Goal: Task Accomplishment & Management: Manage account settings

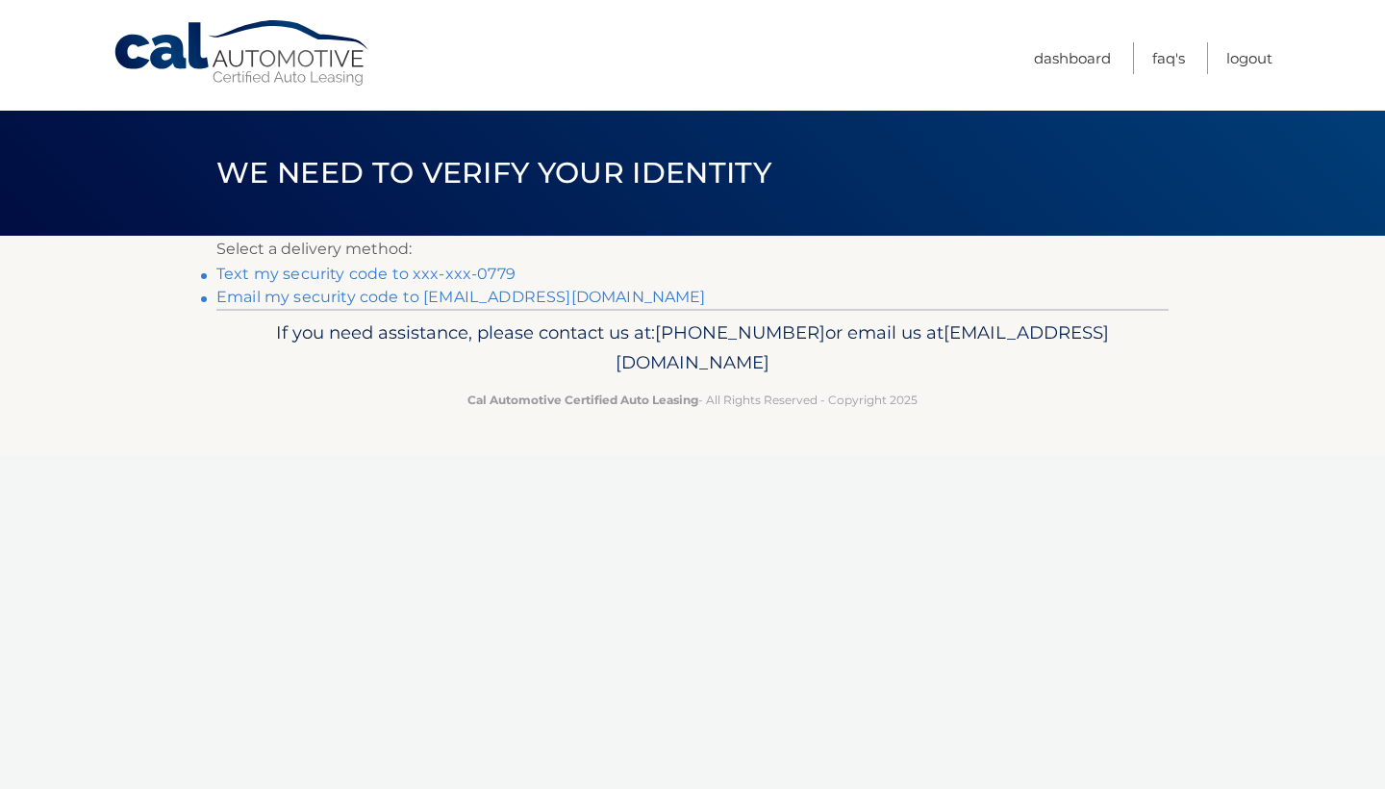
click at [367, 274] on link "Text my security code to xxx-xxx-0779" at bounding box center [365, 273] width 299 height 18
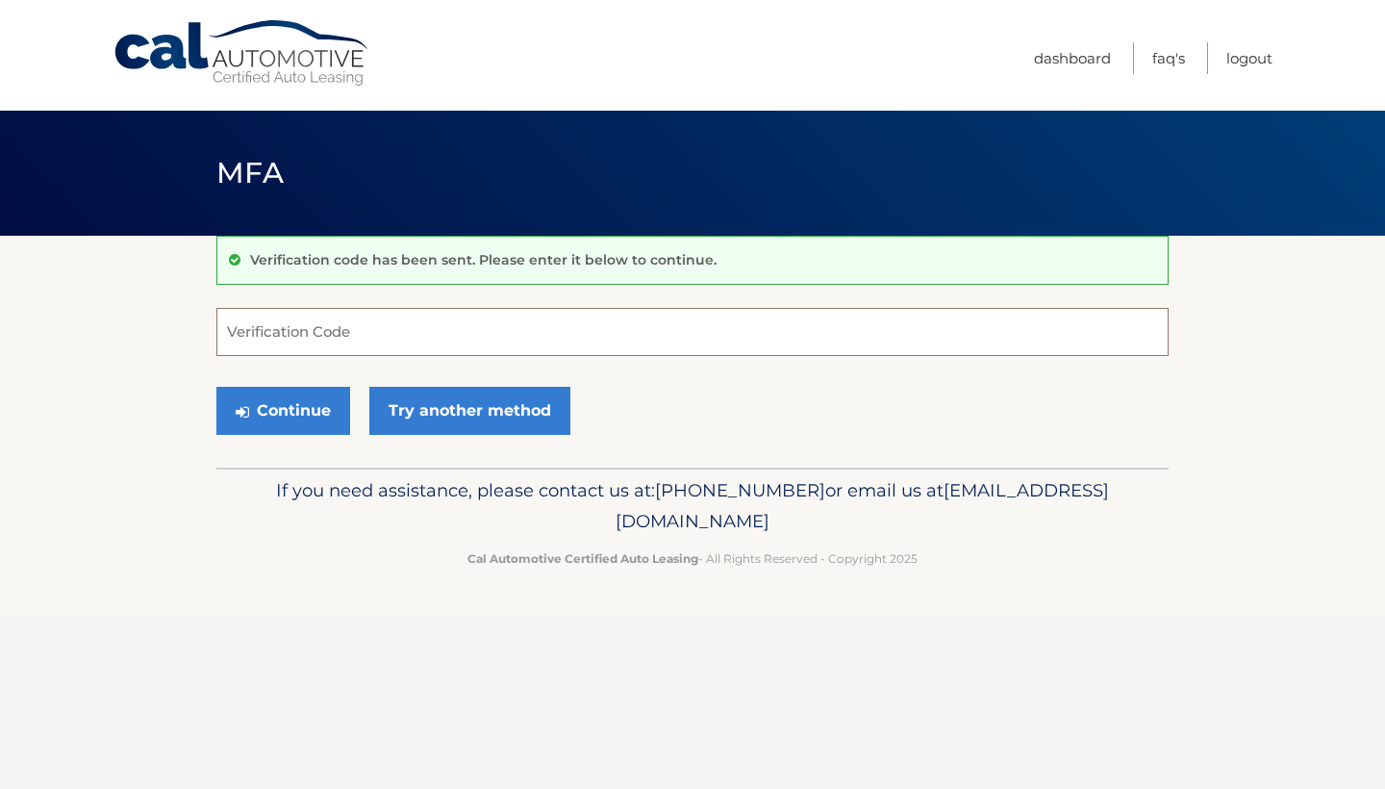
click at [274, 324] on input "Verification Code" at bounding box center [692, 332] width 952 height 48
type input "113501"
click at [257, 401] on button "Continue" at bounding box center [283, 411] width 134 height 48
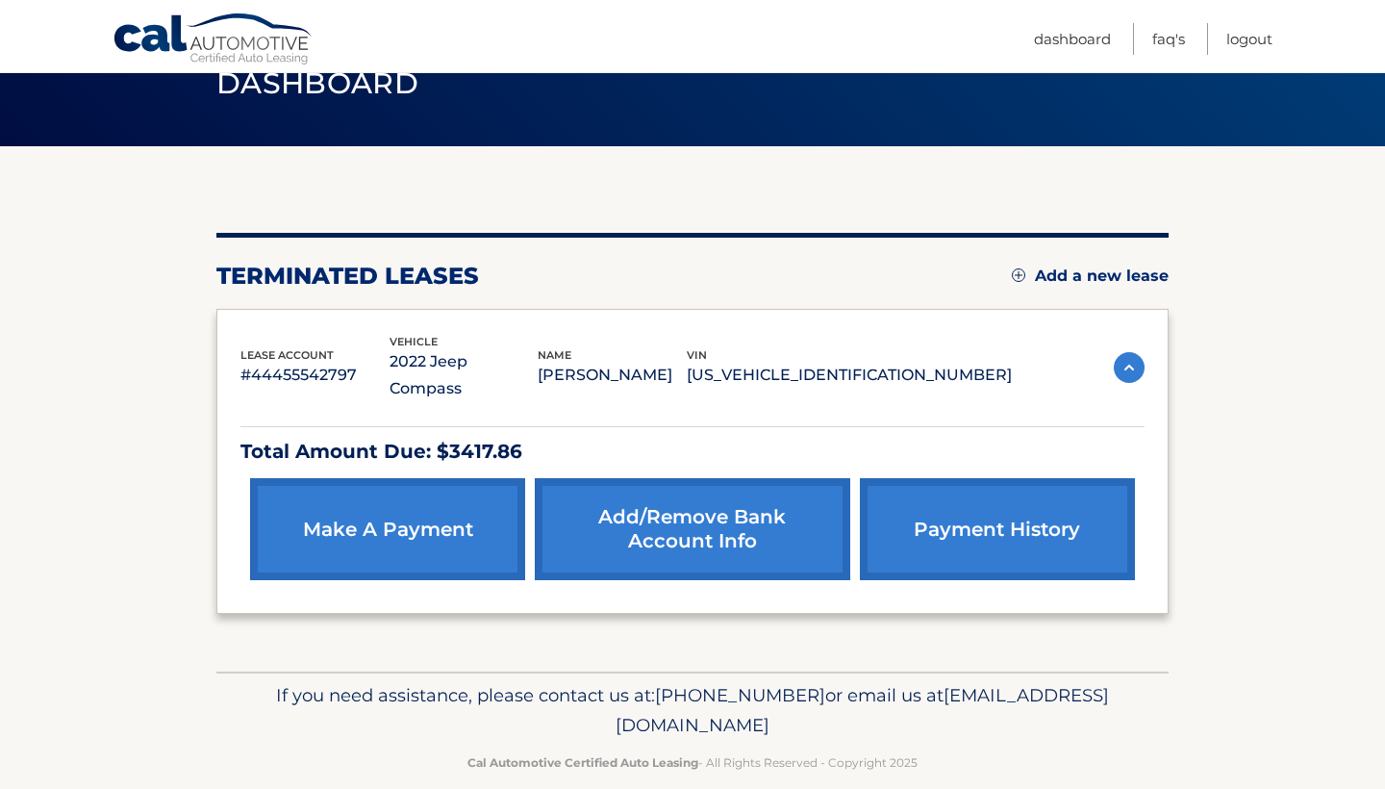
scroll to position [88, 0]
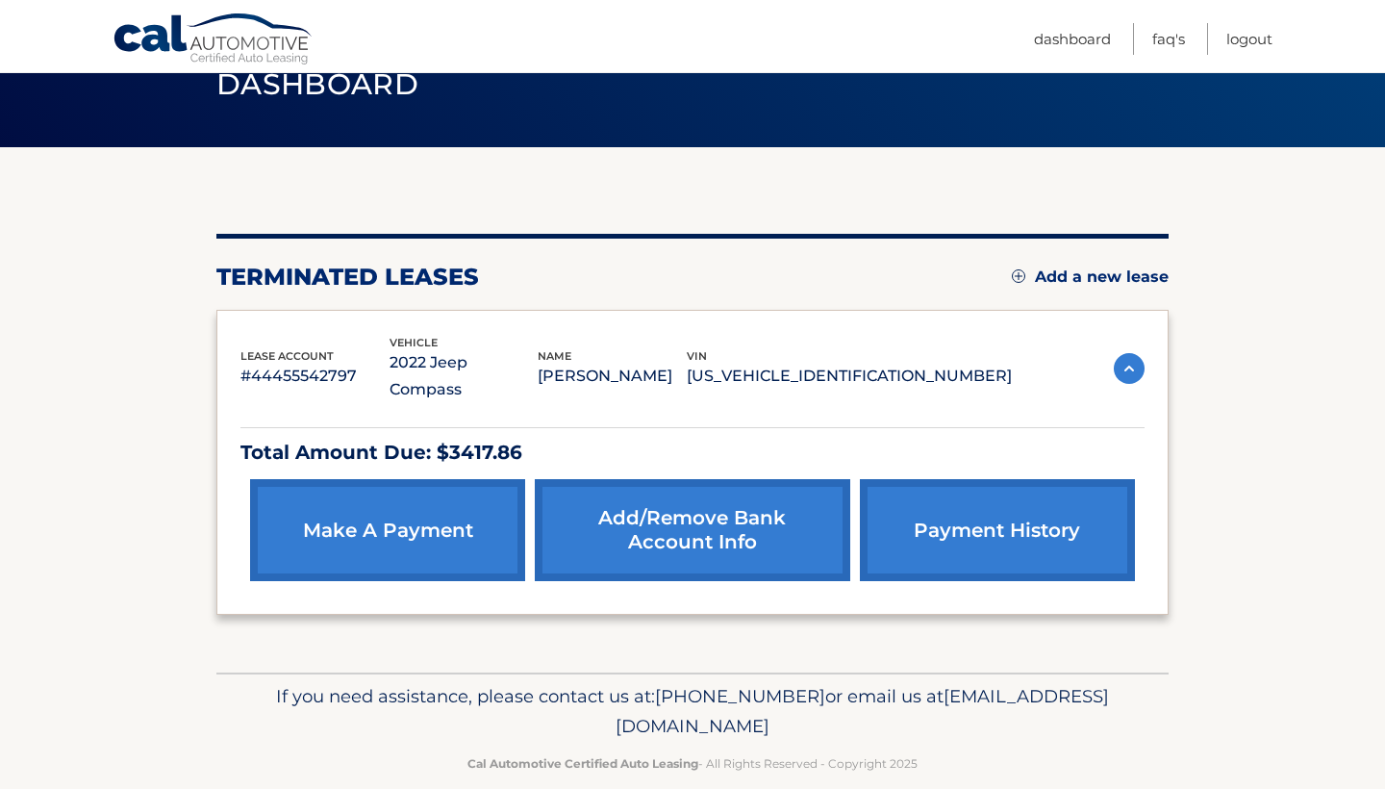
click at [945, 510] on link "payment history" at bounding box center [997, 530] width 275 height 102
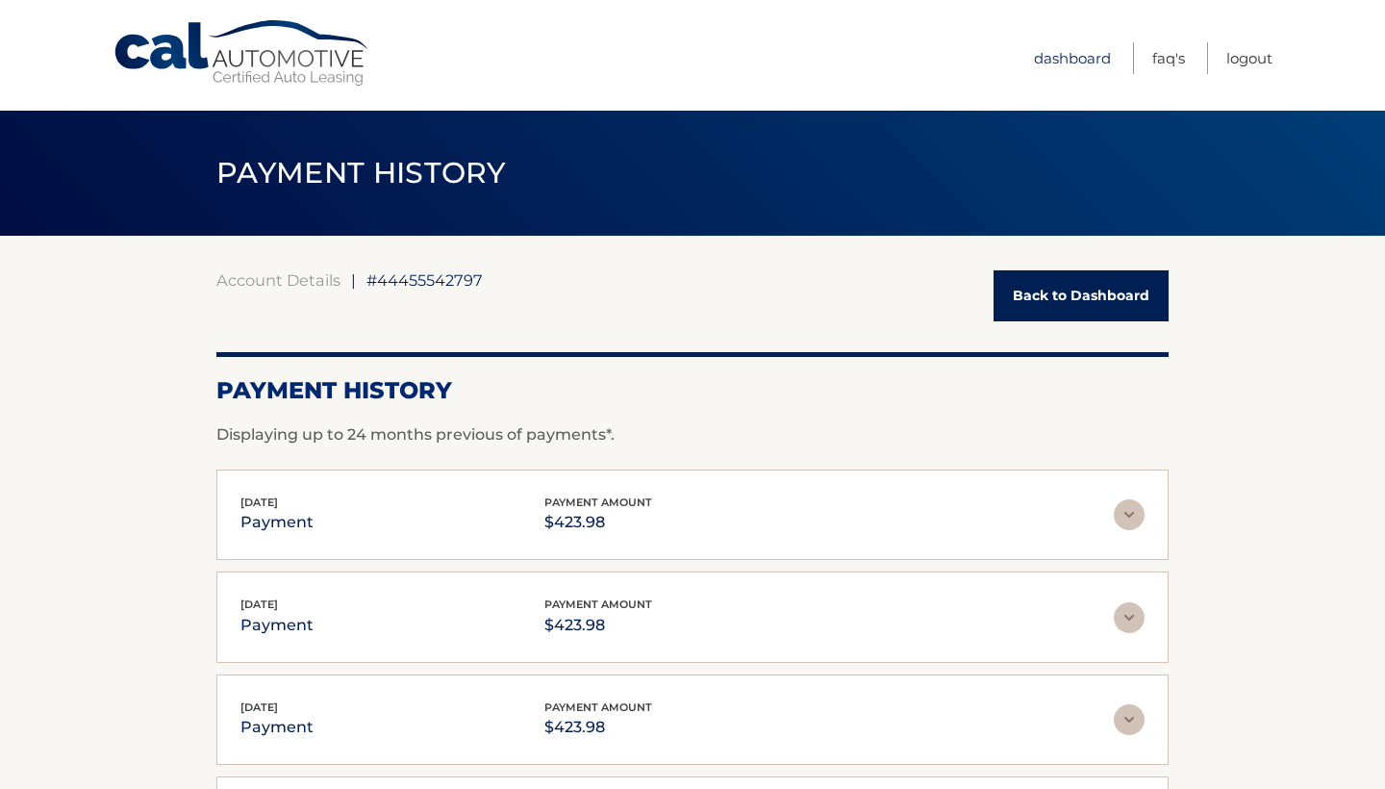
click at [1080, 61] on link "Dashboard" at bounding box center [1072, 58] width 77 height 32
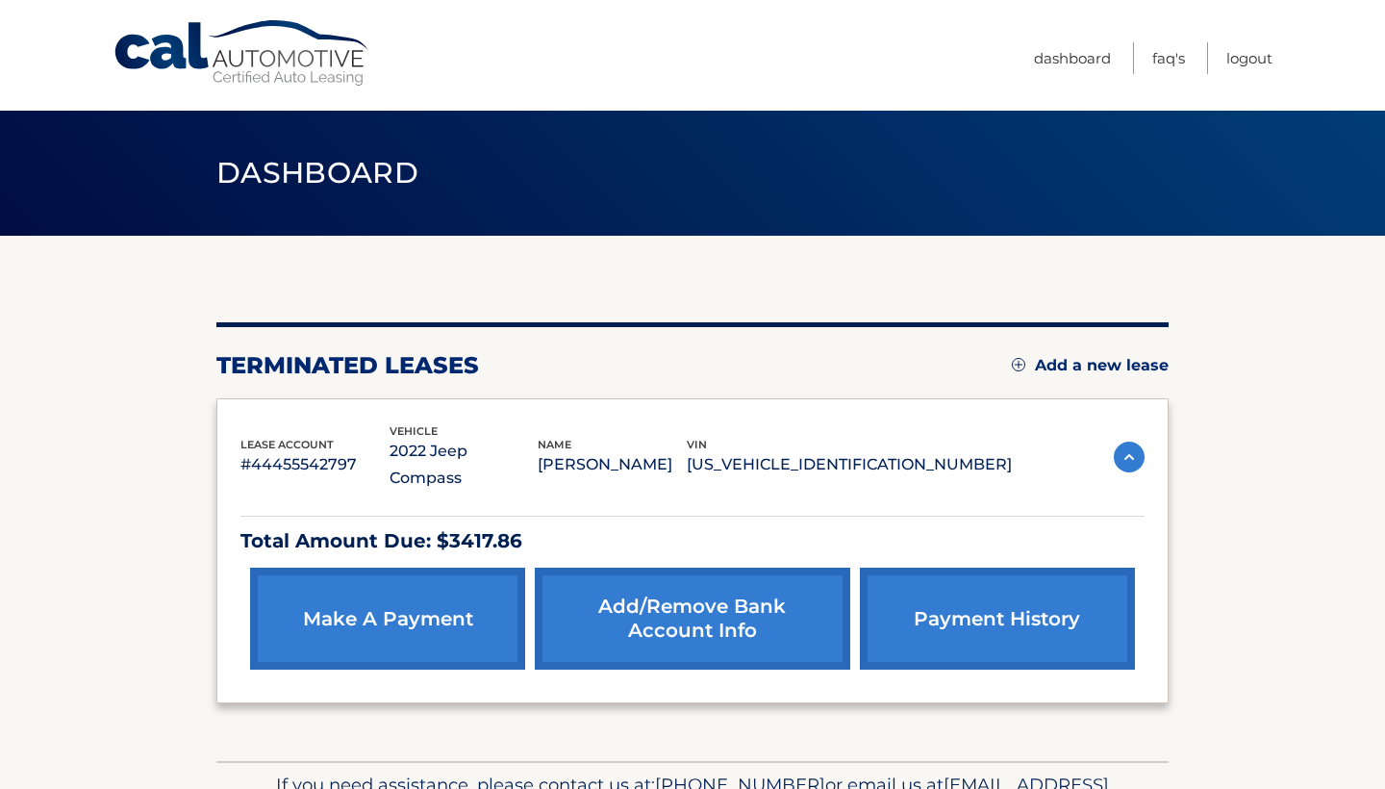
click at [342, 582] on link "make a payment" at bounding box center [387, 618] width 275 height 102
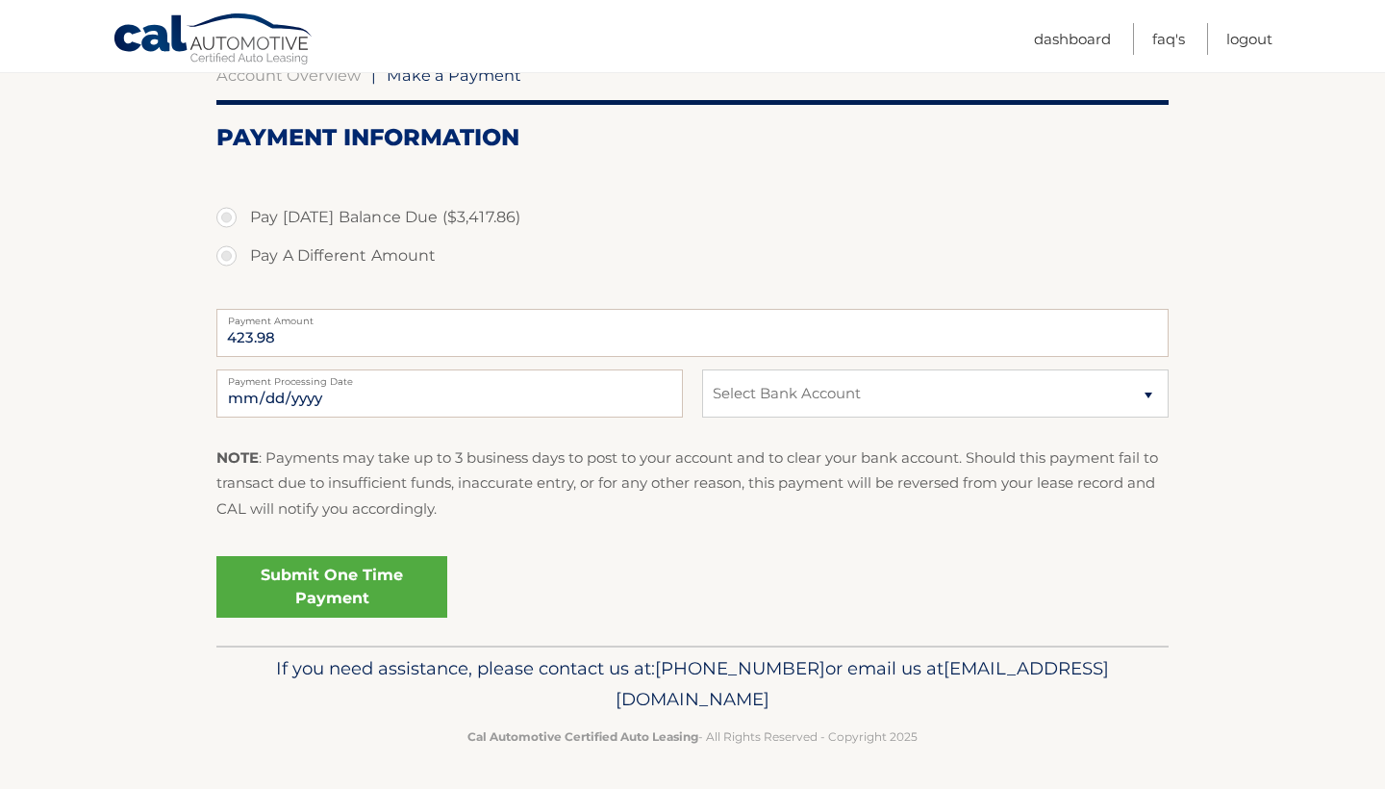
scroll to position [204, 0]
select select "ZDBjZWMzZTItYTk4NC00ZDZhLWJmZDEtMDRiNTliODg4NGFl"
click at [521, 501] on p "NOTE : Payments may take up to 3 business days to post to your account and to c…" at bounding box center [692, 484] width 952 height 76
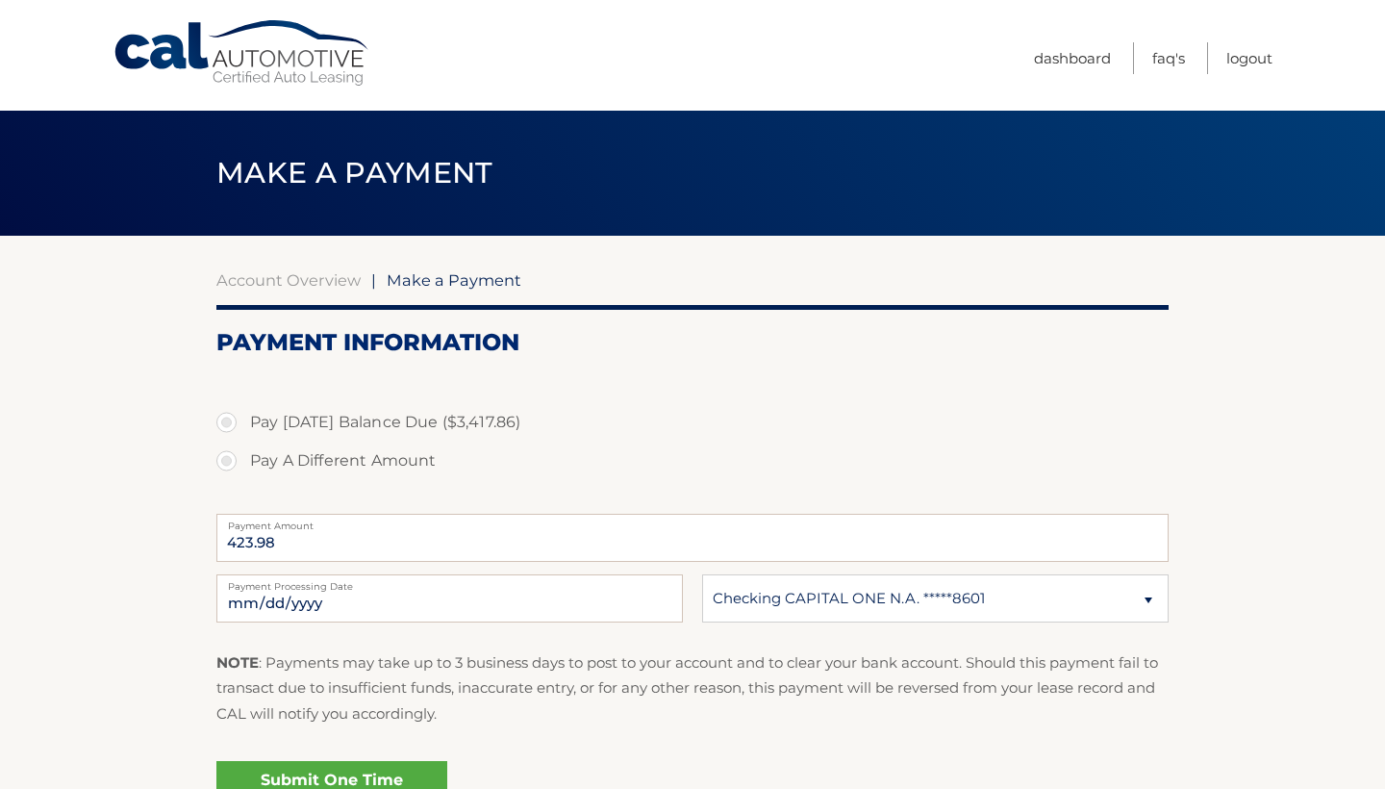
scroll to position [0, 0]
click at [187, 57] on link "Cal Automotive" at bounding box center [243, 53] width 260 height 68
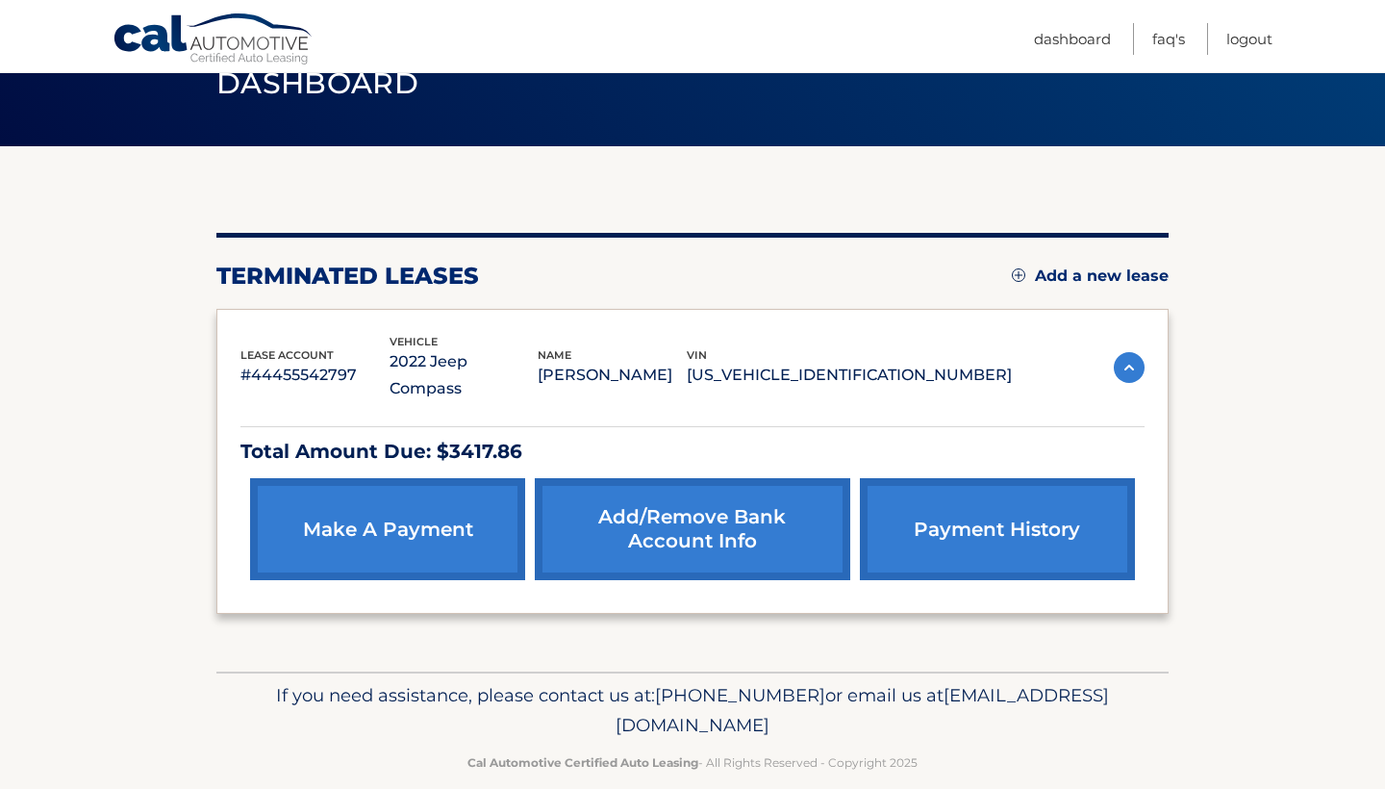
scroll to position [88, 0]
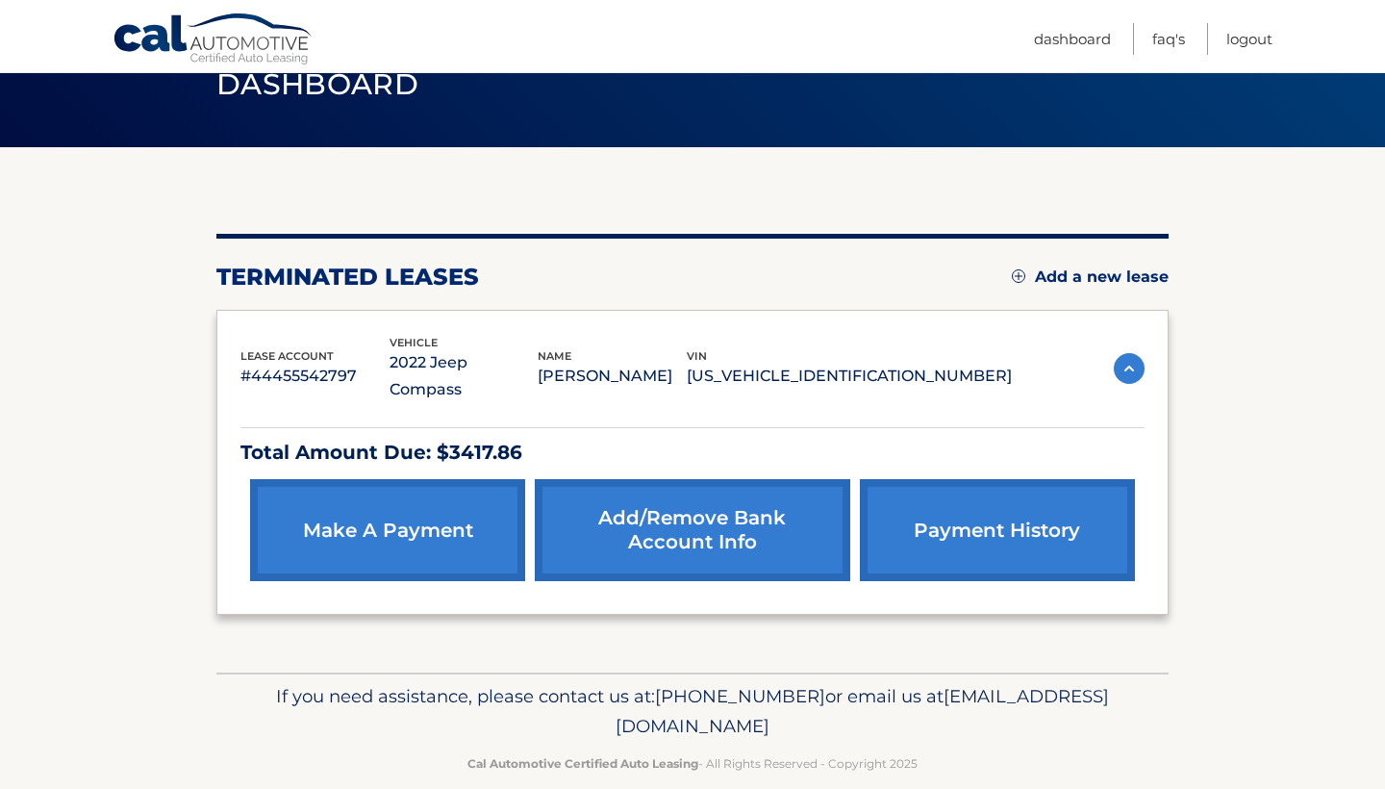
click at [1136, 360] on img at bounding box center [1129, 368] width 31 height 31
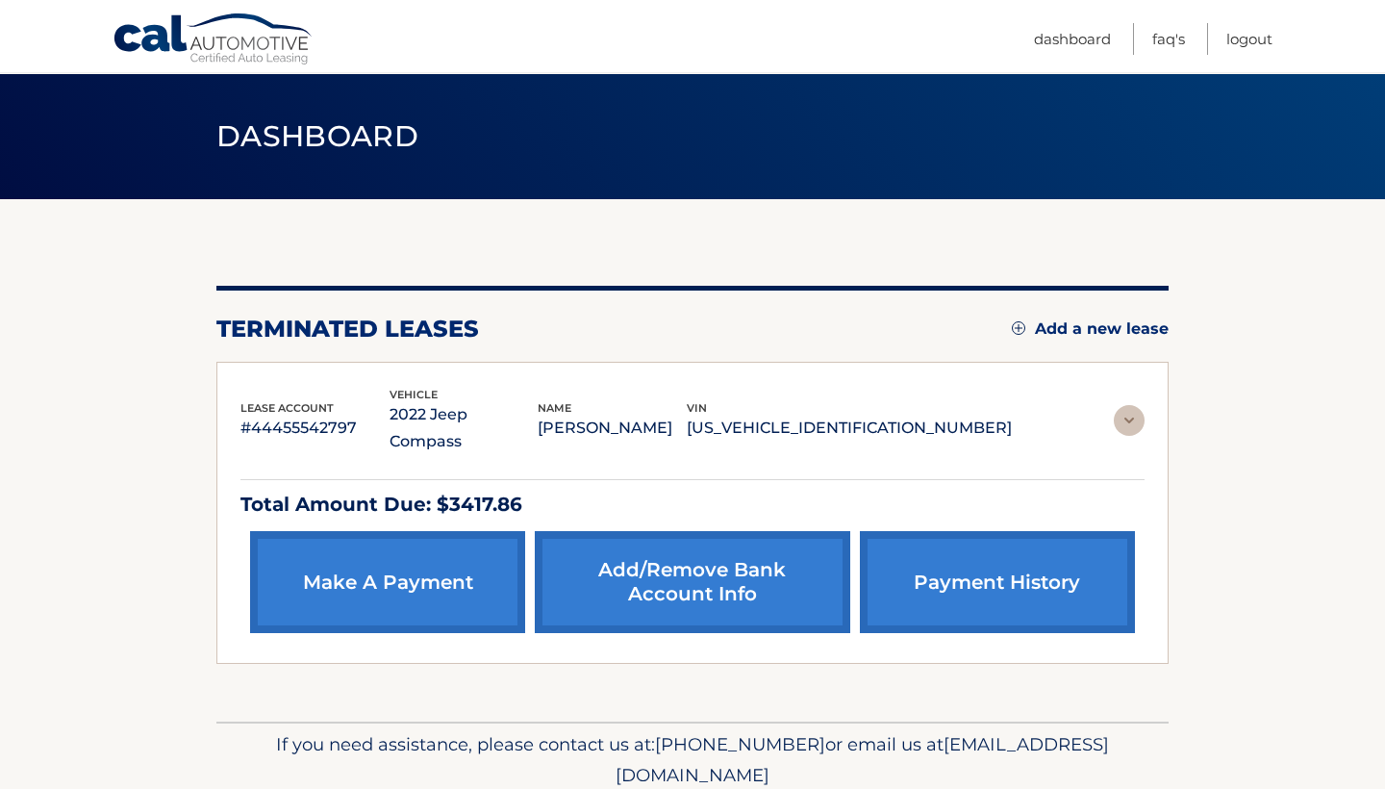
scroll to position [0, 0]
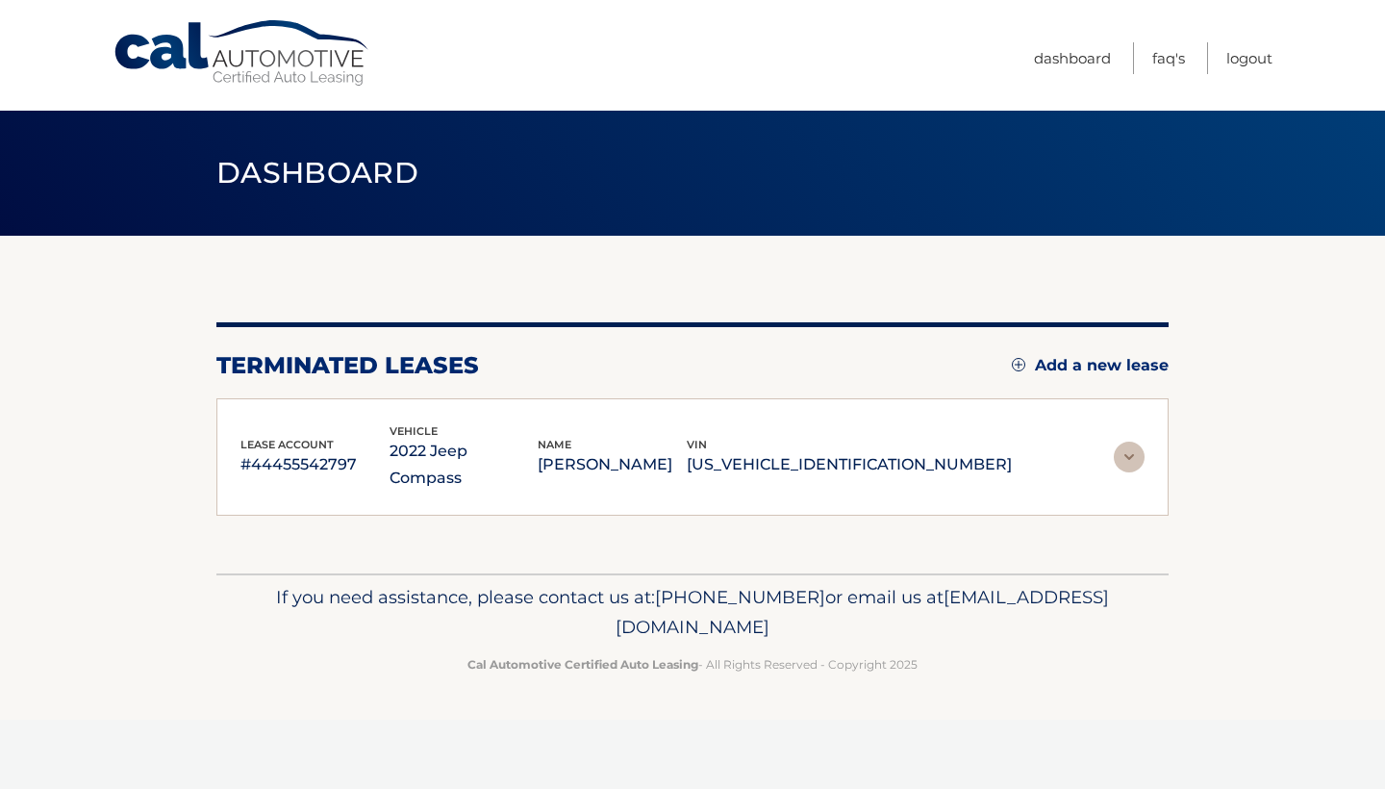
click at [1133, 450] on img at bounding box center [1129, 456] width 31 height 31
